Goal: Information Seeking & Learning: Learn about a topic

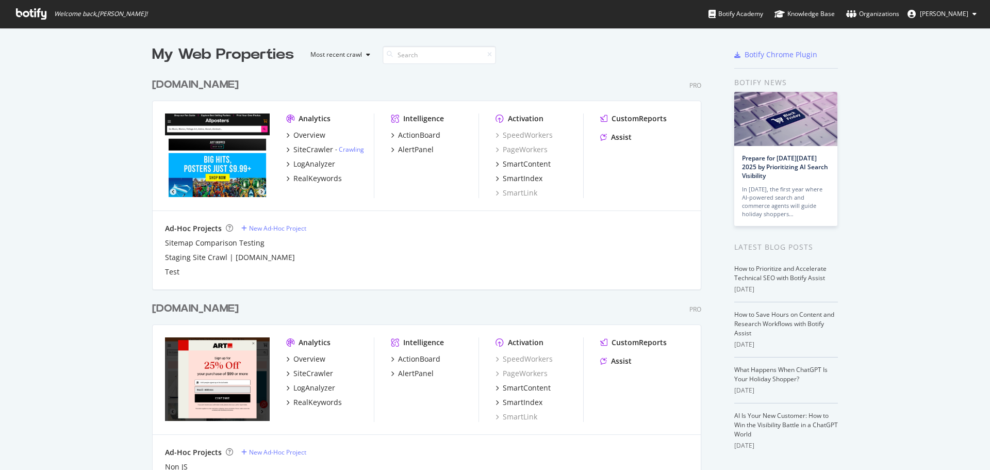
scroll to position [462, 974]
click at [642, 117] on div "CustomReports" at bounding box center [638, 118] width 55 height 10
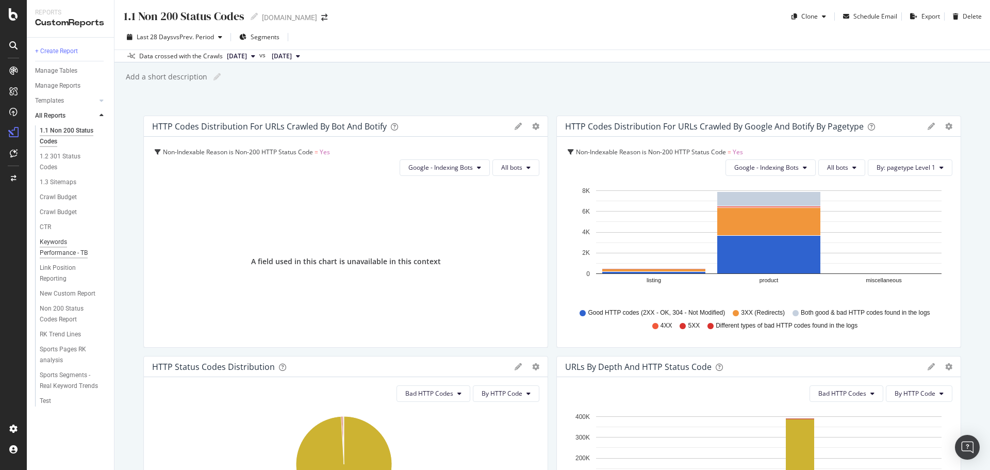
click at [46, 243] on div "Keywords Performance - TB" at bounding box center [69, 248] width 59 height 22
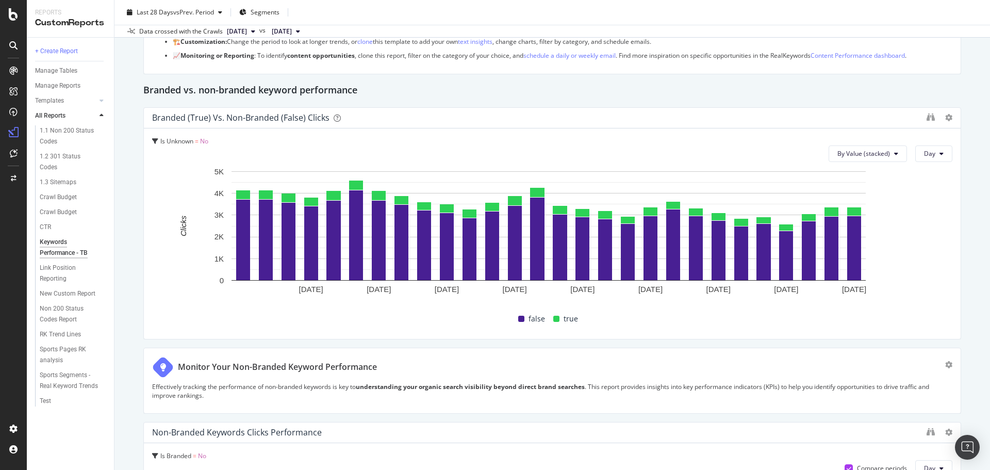
scroll to position [155, 0]
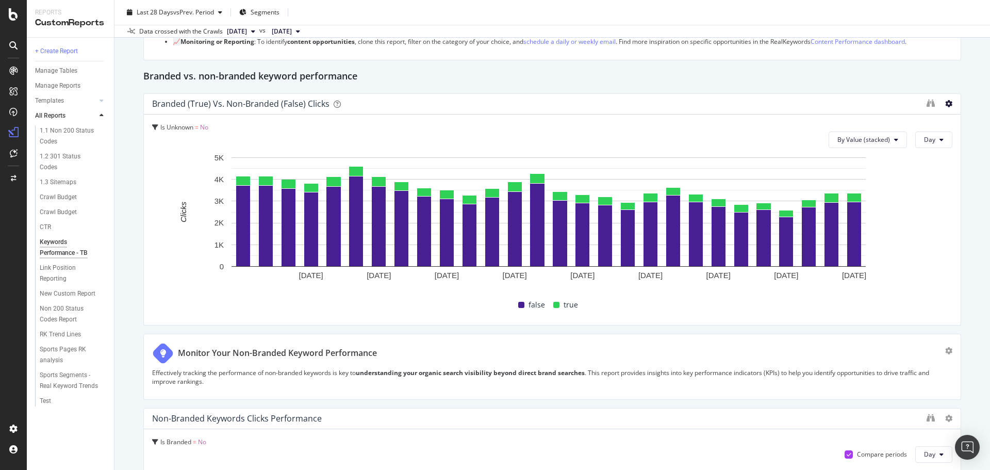
click at [945, 104] on icon at bounding box center [948, 103] width 7 height 7
drag, startPoint x: 915, startPoint y: 207, endPoint x: 917, endPoint y: 157, distance: 50.0
click at [915, 207] on rect "A chart." at bounding box center [548, 220] width 792 height 137
click at [926, 101] on icon "binoculars" at bounding box center [930, 103] width 8 height 8
click at [926, 104] on icon "binoculars" at bounding box center [930, 103] width 8 height 8
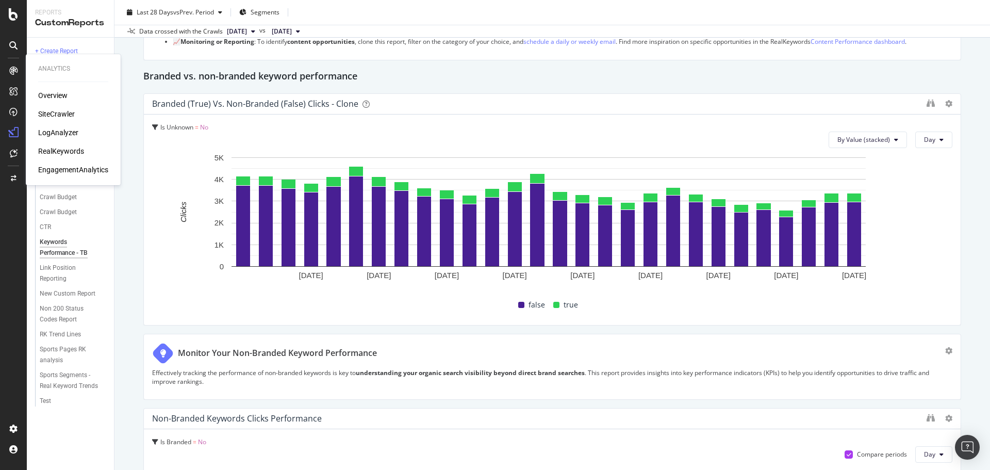
click at [76, 149] on div "RealKeywords" at bounding box center [61, 151] width 46 height 10
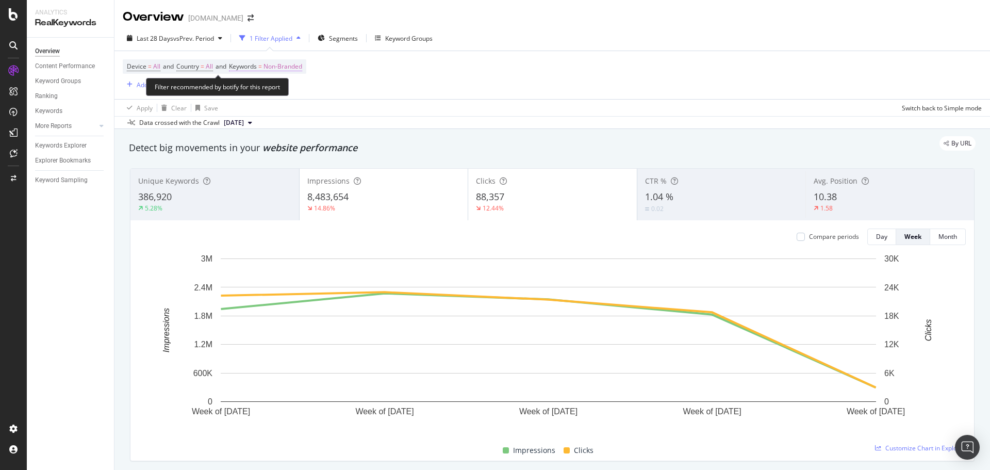
click at [293, 66] on span "Non-Branded" at bounding box center [282, 66] width 39 height 14
drag, startPoint x: 518, startPoint y: 65, endPoint x: 571, endPoint y: 84, distance: 55.8
click at [517, 65] on div "Device = All and Country = All and Keywords = Non-Branded Add Filter Add Filter…" at bounding box center [552, 75] width 859 height 48
